Goal: Navigation & Orientation: Find specific page/section

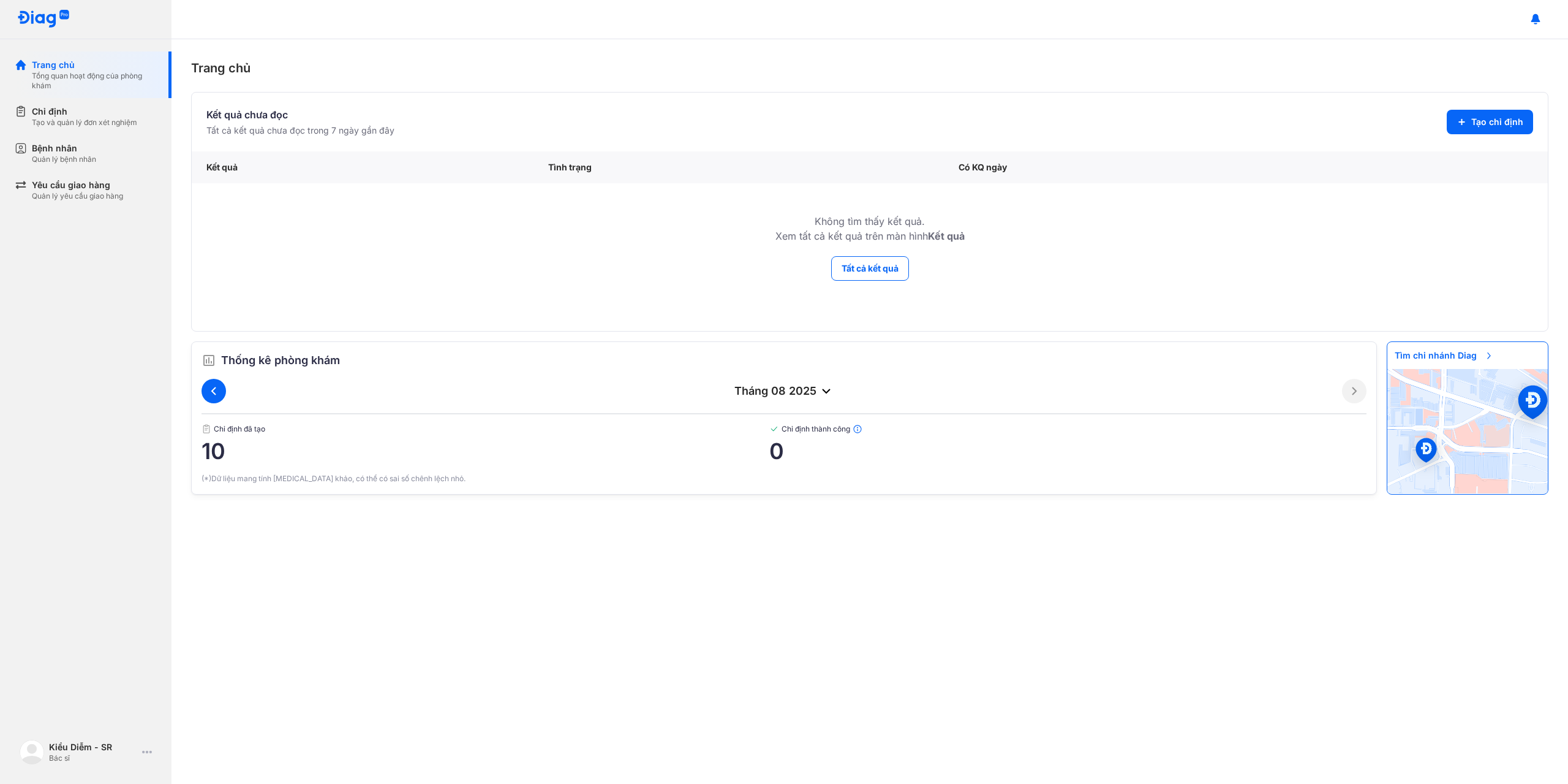
drag, startPoint x: 225, startPoint y: 402, endPoint x: 207, endPoint y: 400, distance: 18.1
click at [213, 400] on div "tháng 08 2025" at bounding box center [784, 391] width 1165 height 24
click at [204, 400] on div "tháng 08 2025" at bounding box center [784, 391] width 1165 height 24
click at [217, 386] on icon at bounding box center [213, 391] width 14 height 14
click at [775, 432] on div "Chỉ định thành công 1" at bounding box center [1068, 443] width 597 height 39
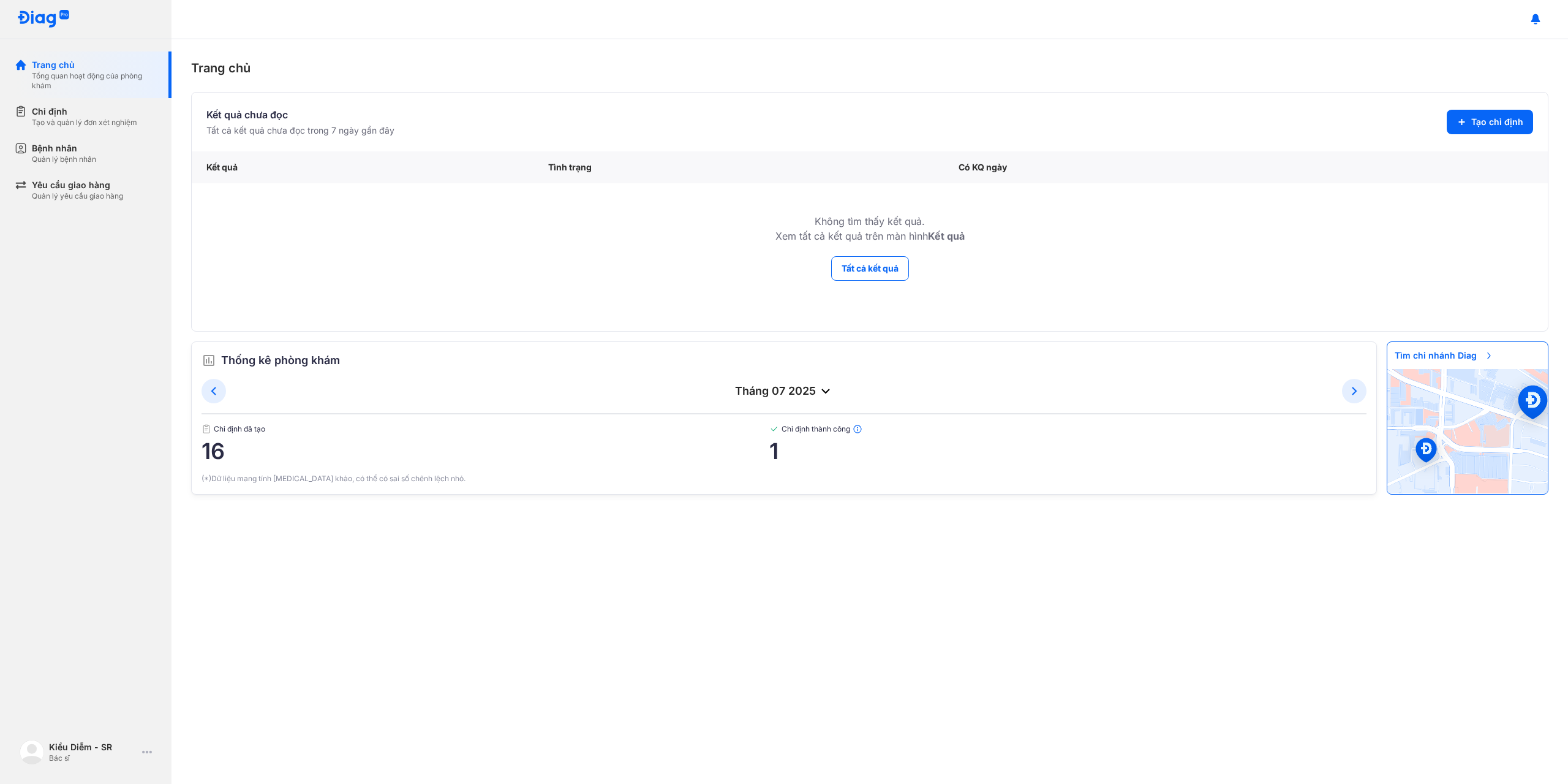
click at [776, 428] on img at bounding box center [774, 429] width 10 height 10
click at [228, 431] on span "Chỉ định đã tạo" at bounding box center [485, 429] width 568 height 10
click at [228, 433] on span "Chỉ định đã tạo" at bounding box center [485, 429] width 568 height 10
click at [83, 132] on div "Chỉ định Tạo và quản lý đơn xét nghiệm" at bounding box center [93, 116] width 157 height 37
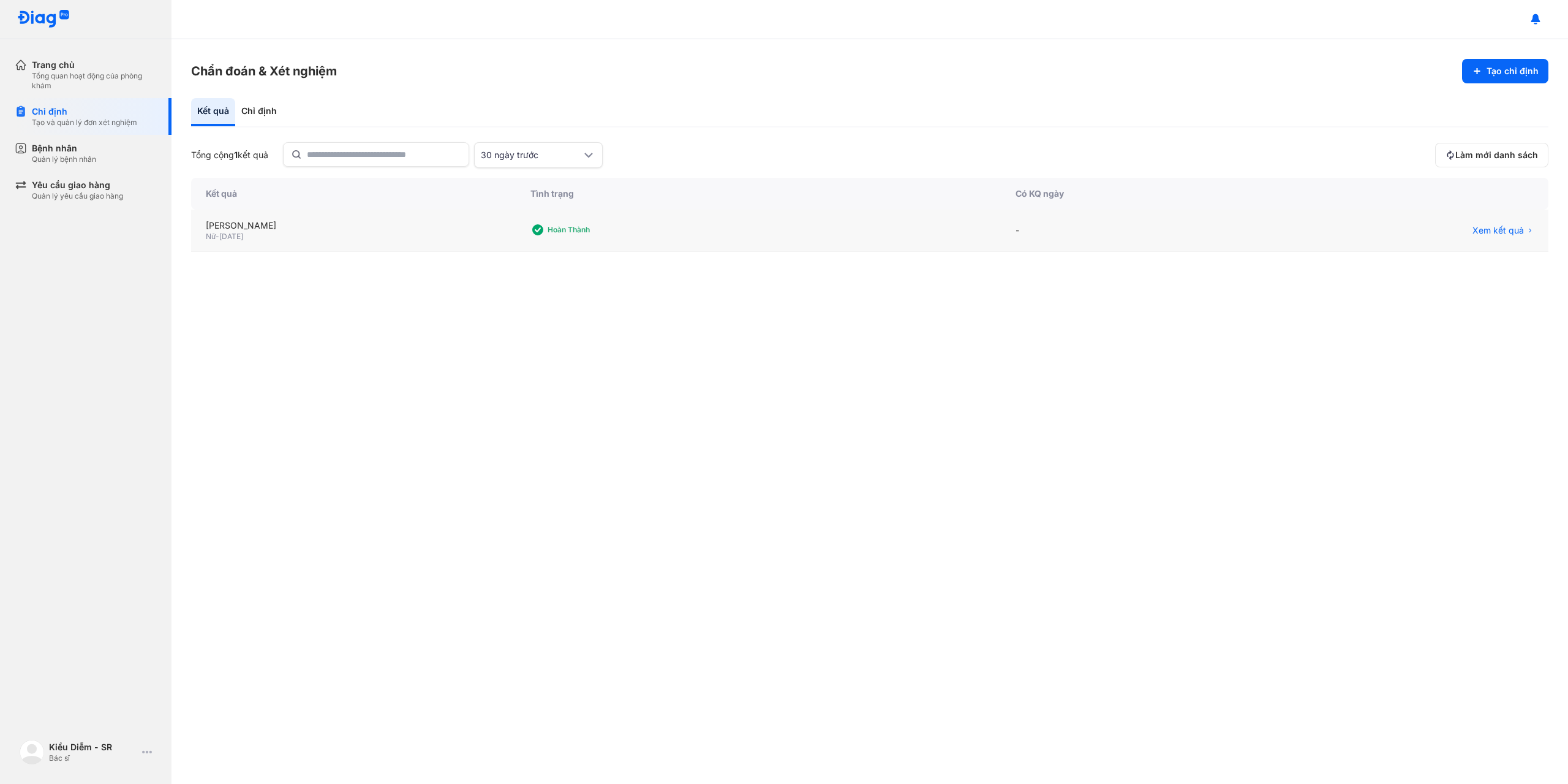
click at [450, 240] on div "Nữ - 18/03/1997" at bounding box center [354, 237] width 295 height 10
click at [406, 168] on div "Tổng cộng 1 kết quả 30 ngày trước Làm mới danh sách Kết quả Tình trạng Có KQ ng…" at bounding box center [869, 453] width 1358 height 622
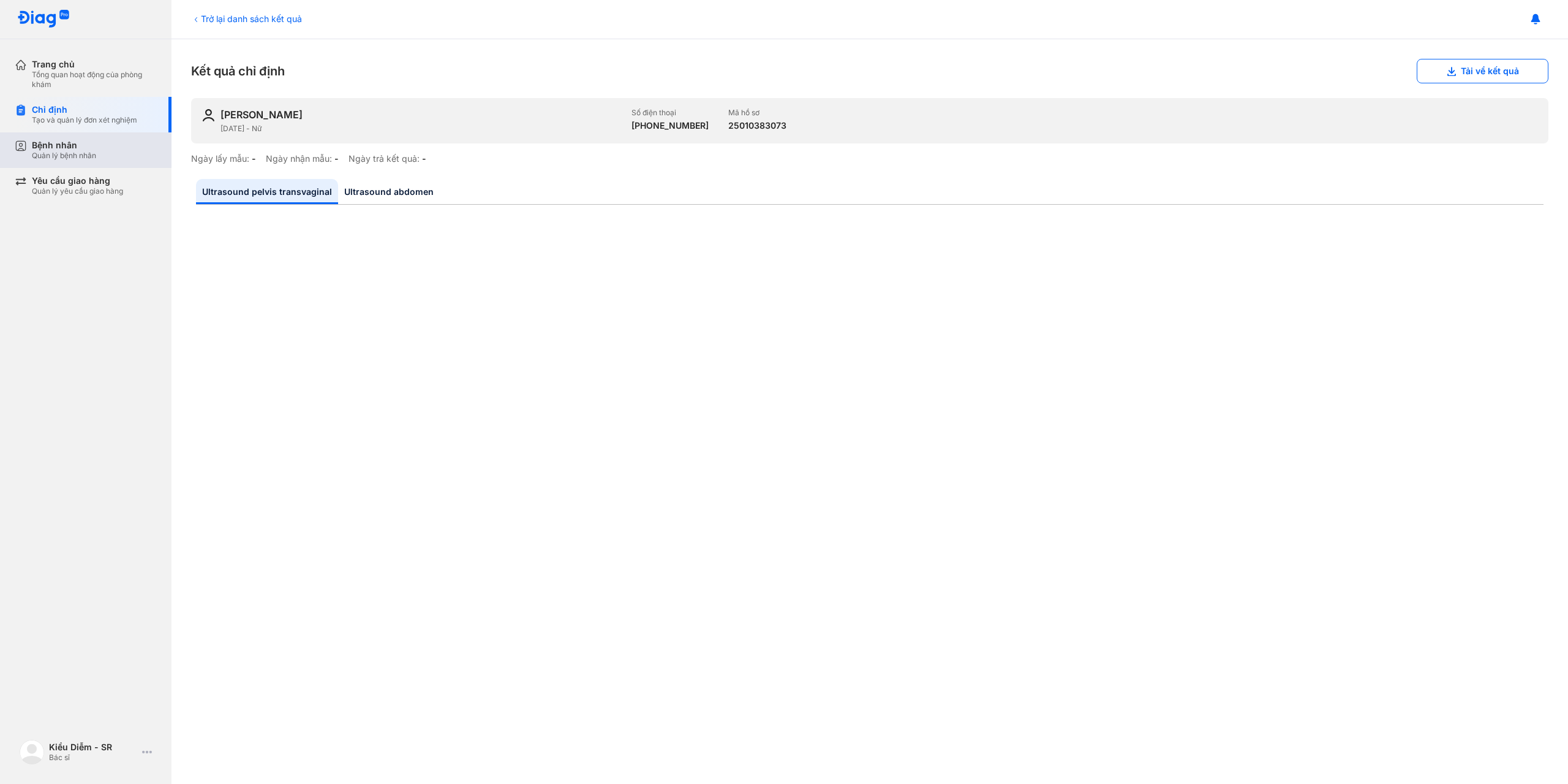
click at [100, 160] on div "Bệnh nhân Quản lý bệnh nhân" at bounding box center [95, 150] width 125 height 21
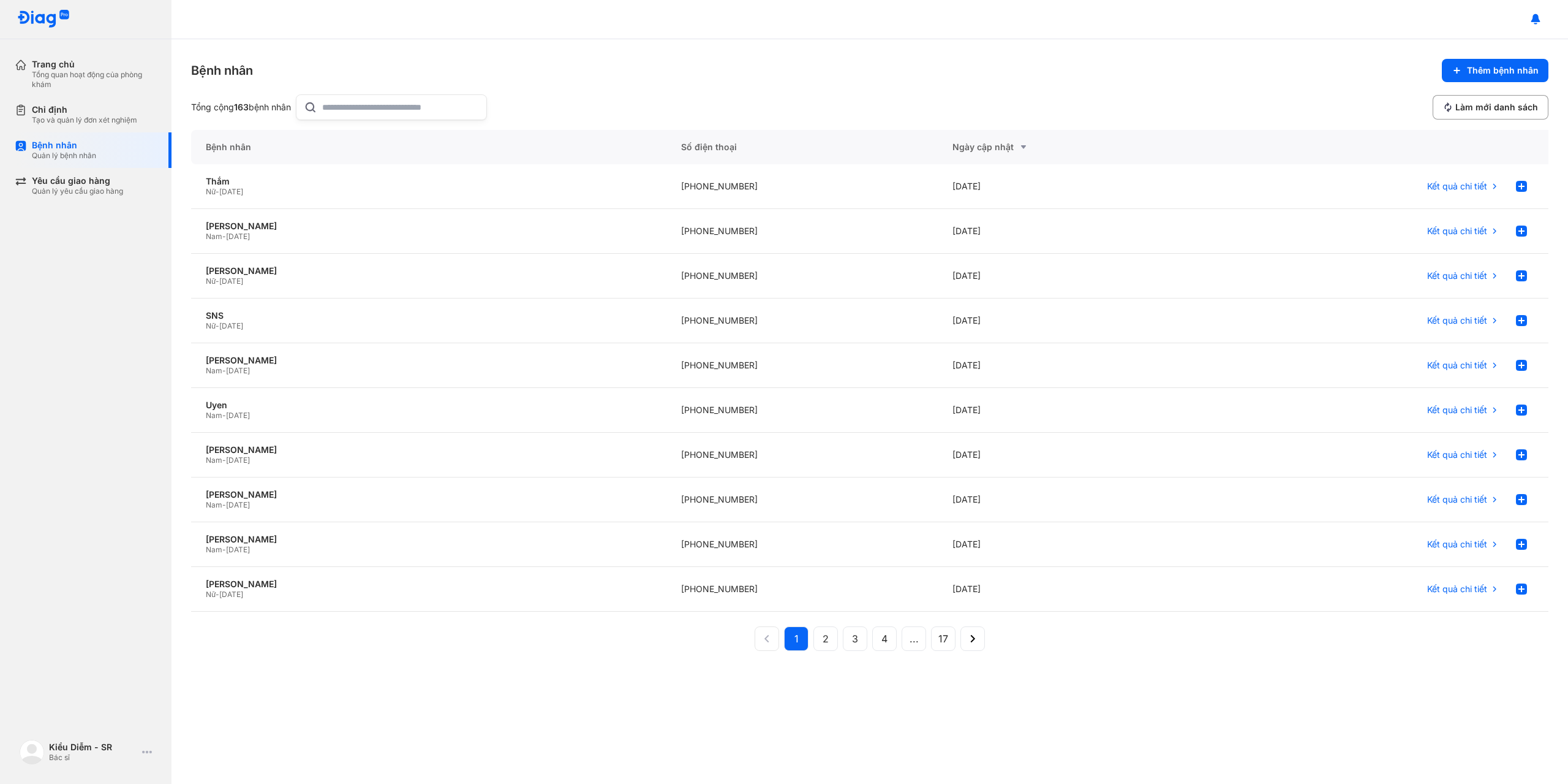
click at [1000, 152] on div "Ngày cập nhật" at bounding box center [1074, 147] width 242 height 14
click at [725, 321] on div "[PHONE_NUMBER]" at bounding box center [802, 321] width 272 height 44
click at [843, 639] on button "2" at bounding box center [855, 638] width 24 height 24
click at [814, 644] on button "1" at bounding box center [826, 638] width 24 height 24
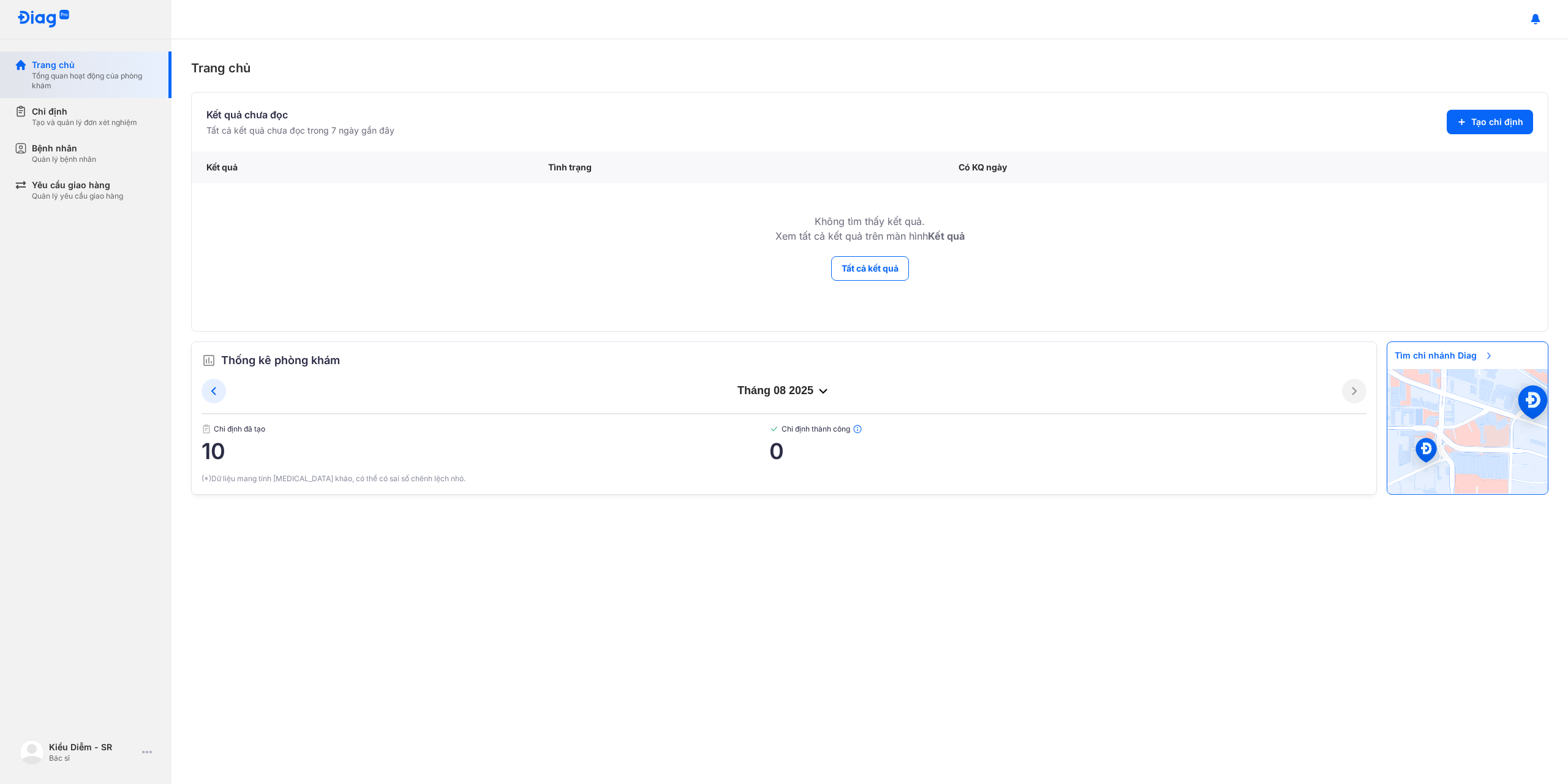
click at [81, 93] on div "Trang chủ Tổng quan hoạt động của phòng khám" at bounding box center [93, 75] width 157 height 46
click at [79, 105] on div "Chỉ định" at bounding box center [85, 111] width 105 height 13
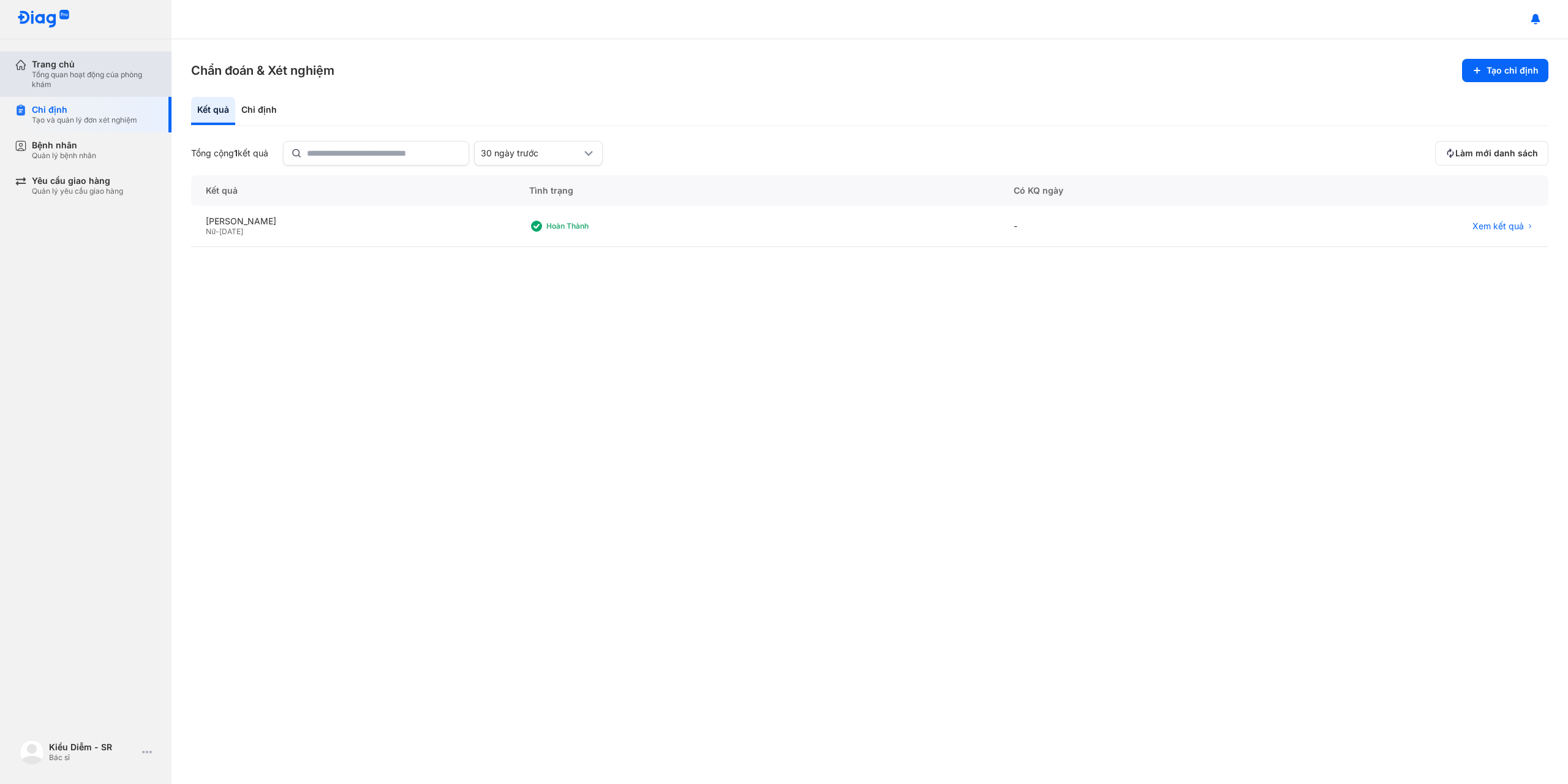
click at [99, 88] on div "Tổng quan hoạt động của phòng khám" at bounding box center [95, 80] width 125 height 19
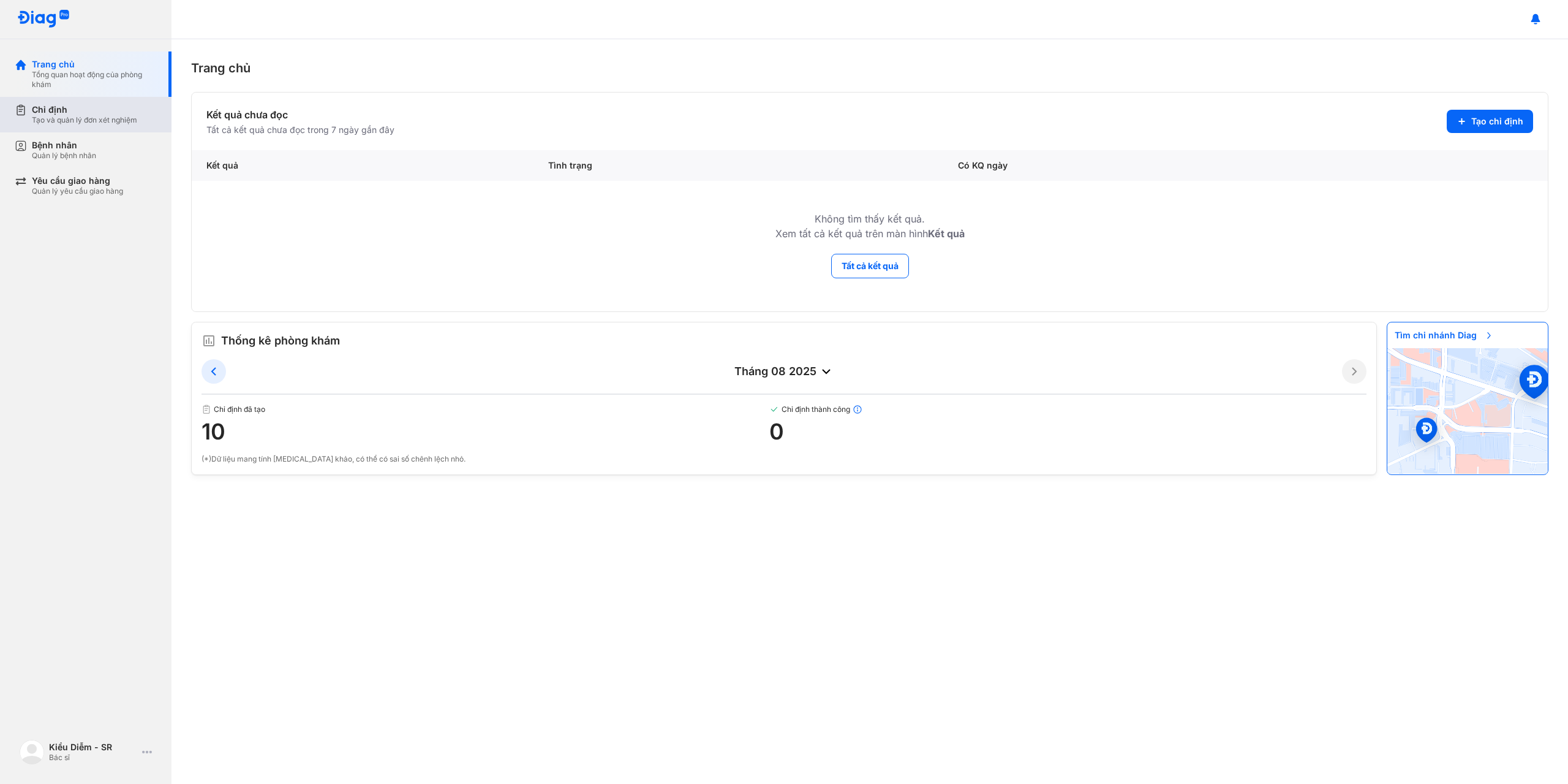
drag, startPoint x: 105, startPoint y: 143, endPoint x: 100, endPoint y: 116, distance: 27.5
click at [105, 143] on div "Bệnh nhân Quản lý bệnh nhân" at bounding box center [95, 150] width 125 height 21
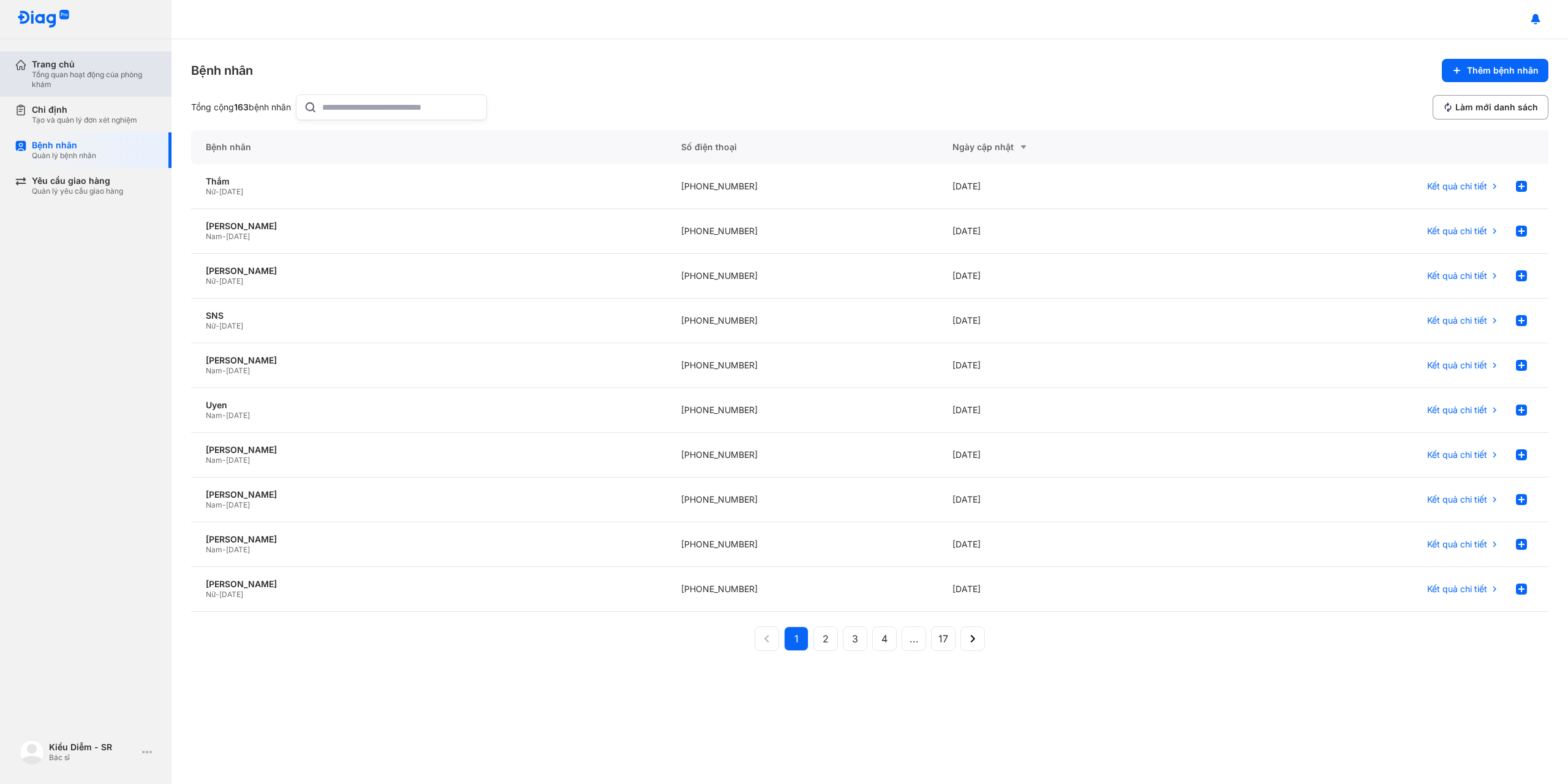
click at [103, 83] on div "Tổng quan hoạt động của phòng khám" at bounding box center [95, 80] width 125 height 19
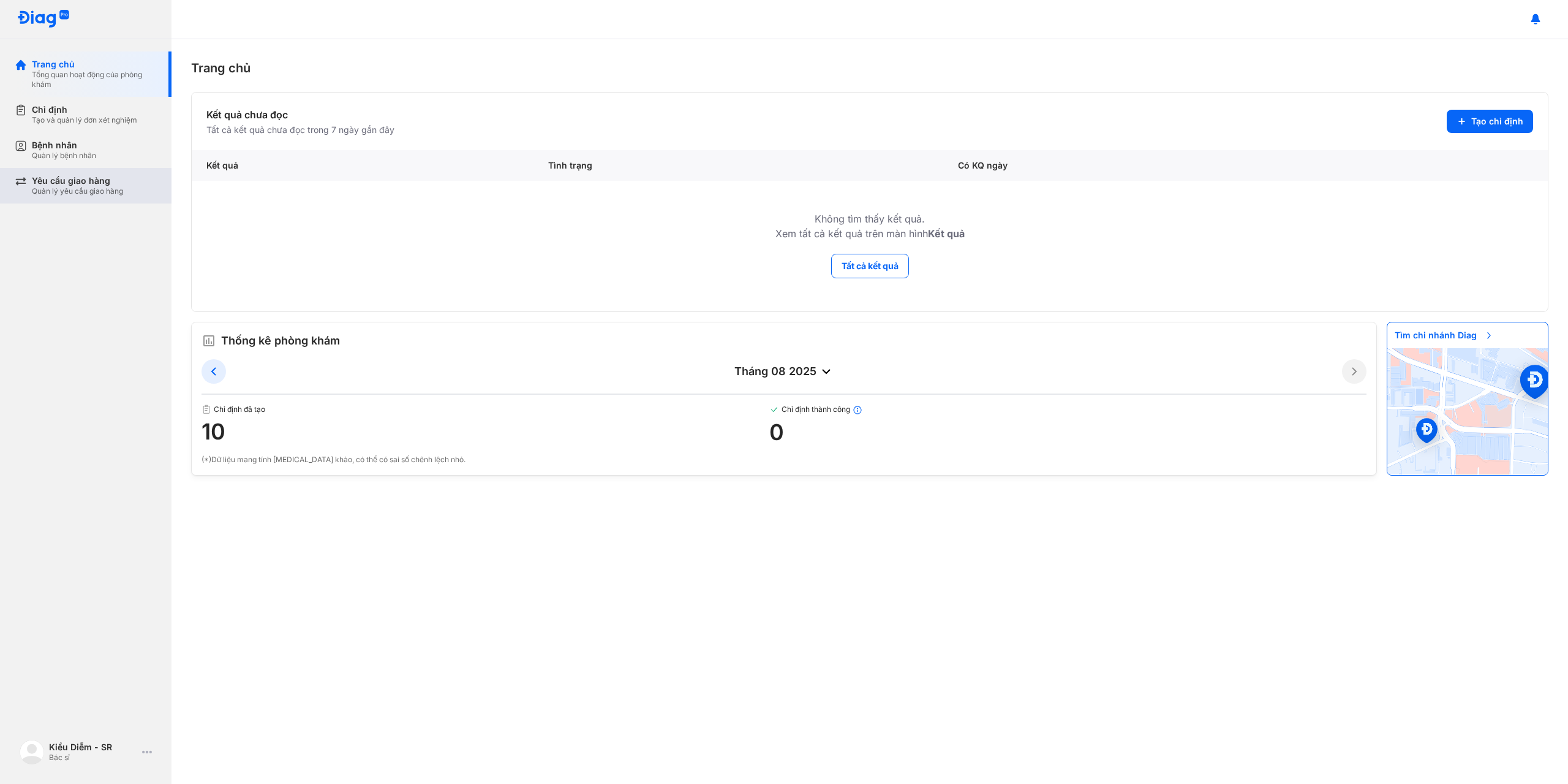
click at [125, 192] on div "Yêu cầu giao hàng Quản lý yêu cầu giao hàng" at bounding box center [95, 185] width 125 height 21
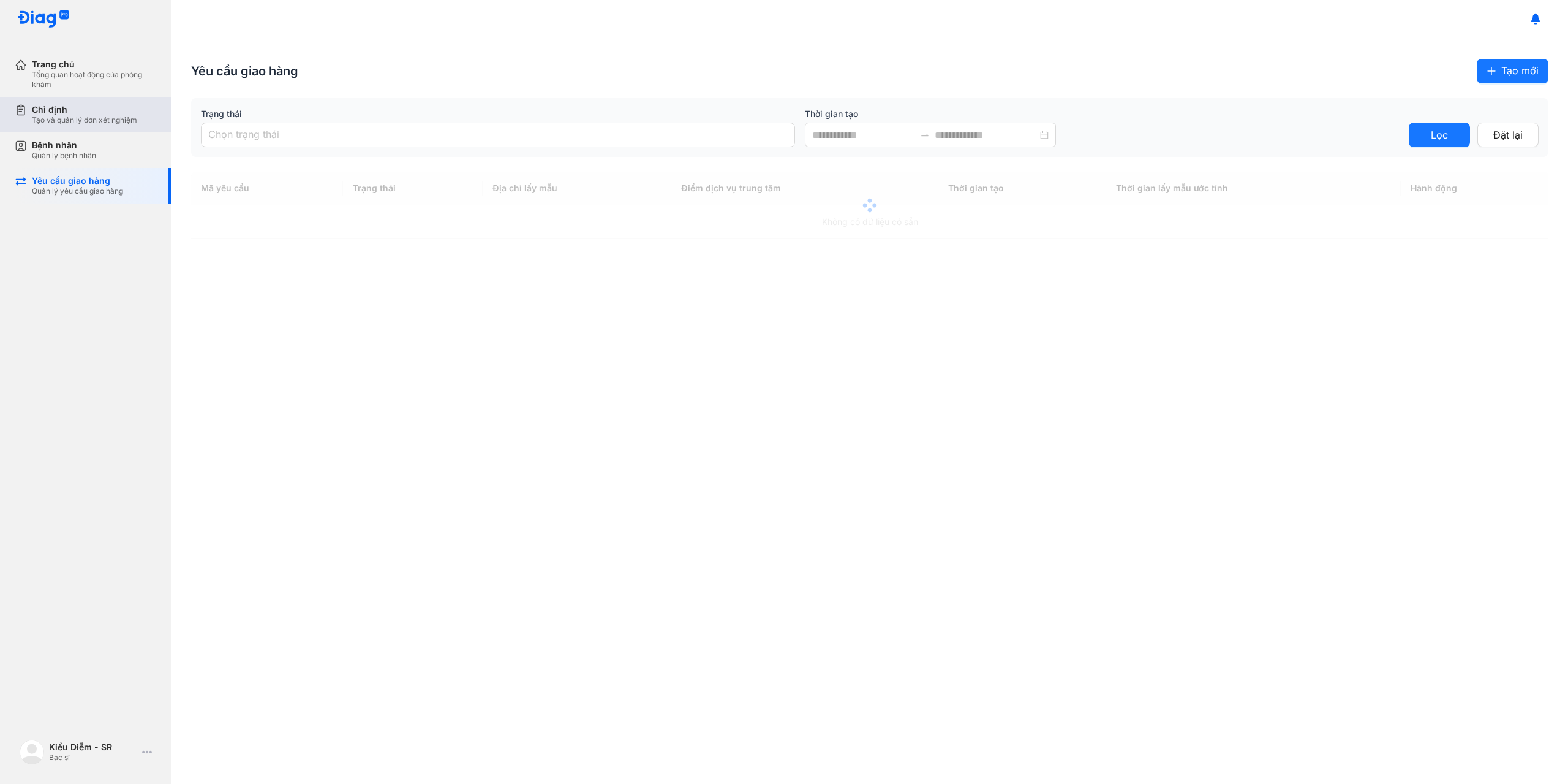
click at [101, 115] on div "Chỉ định" at bounding box center [85, 110] width 105 height 11
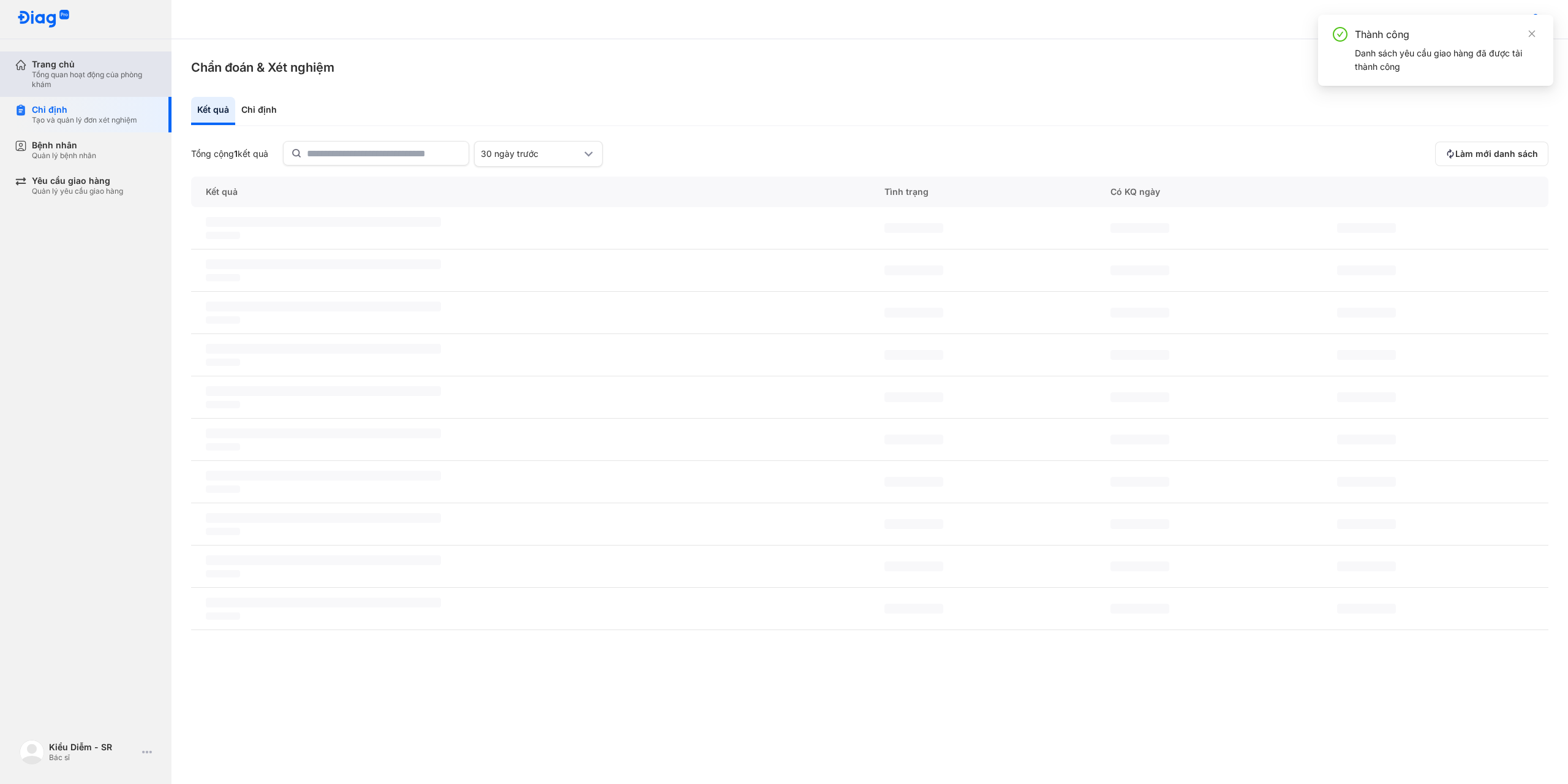
click at [96, 68] on div "Trang chủ" at bounding box center [95, 64] width 125 height 11
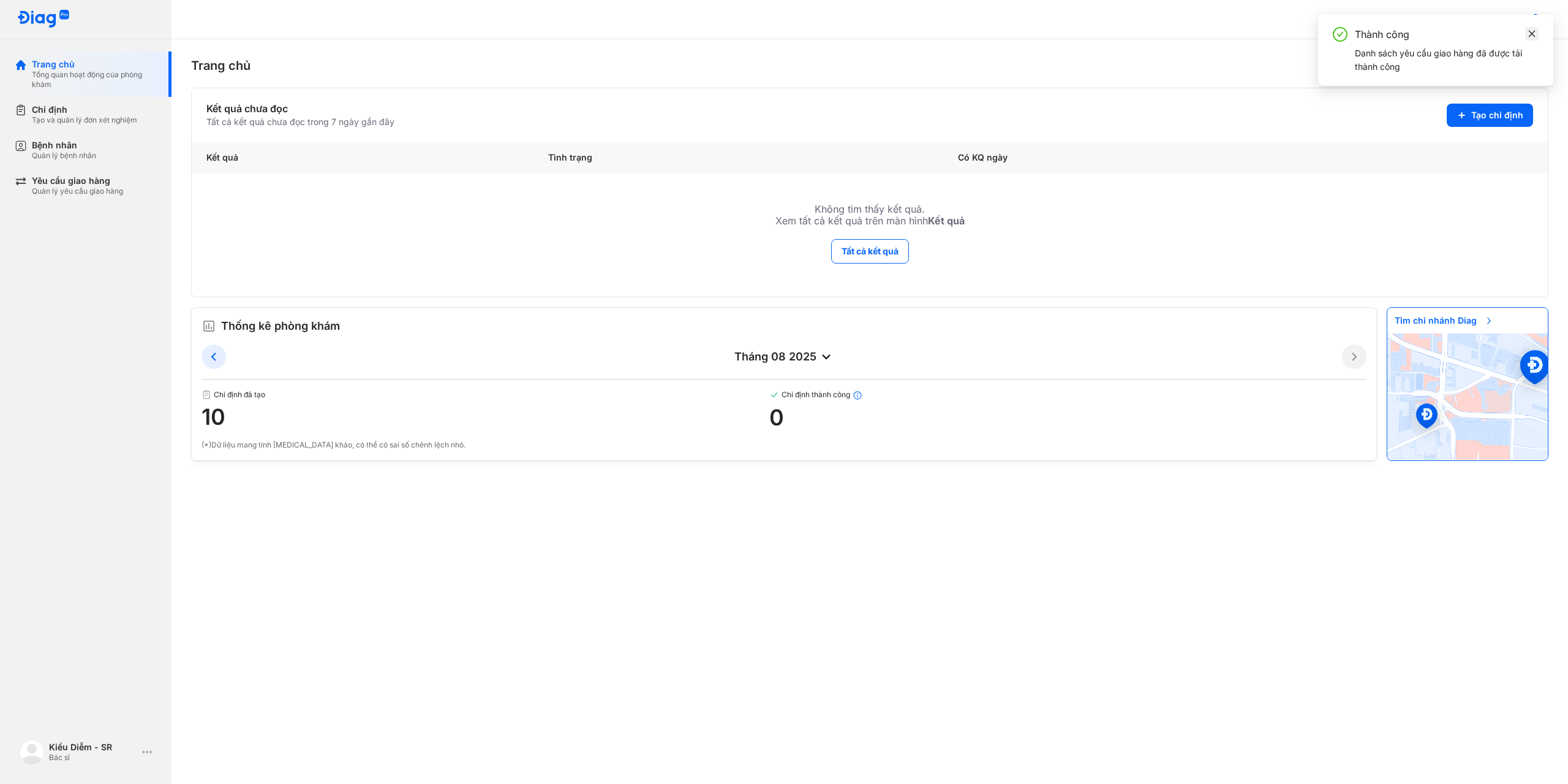
click at [1536, 36] on link at bounding box center [1532, 34] width 14 height 14
